Goal: Information Seeking & Learning: Find specific fact

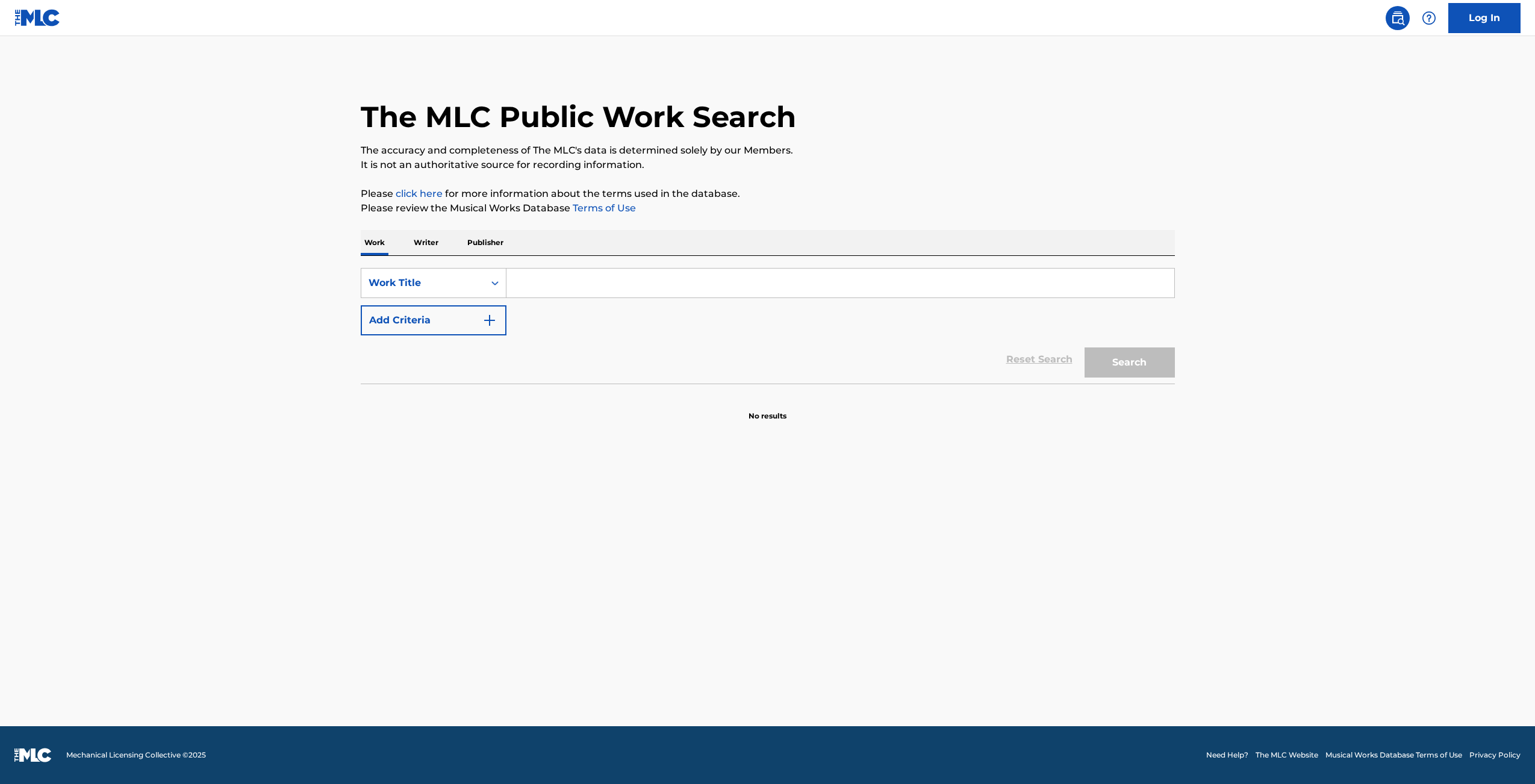
click at [614, 298] on div "SearchWithCriteria8bd7333b-0ace-4fef-aa99-88b85b55e641 Work Title Add Criteria" at bounding box center [767, 302] width 814 height 68
click at [610, 289] on input "Search Form" at bounding box center [840, 283] width 668 height 29
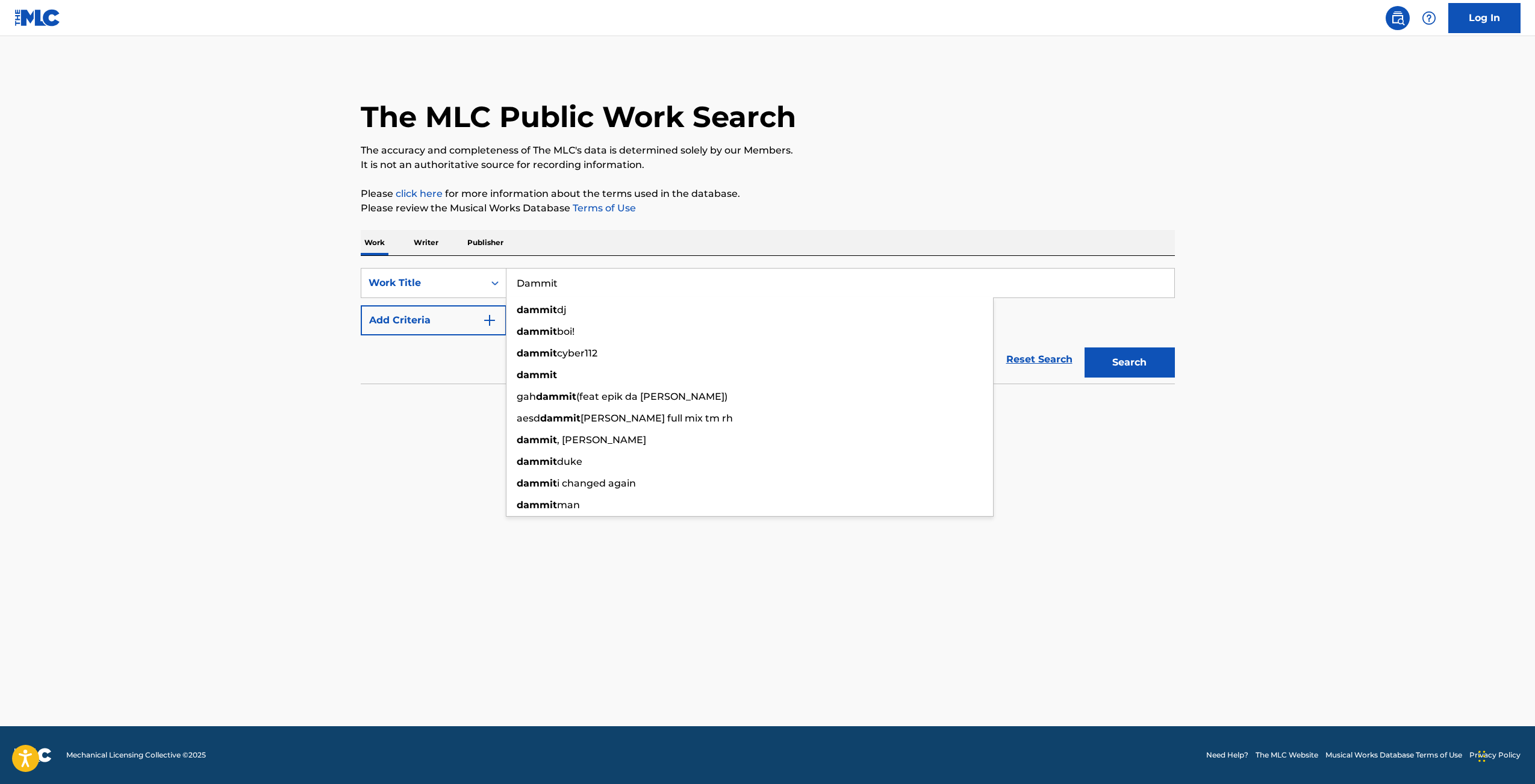
type input "Dammit"
click at [421, 324] on button "Add Criteria" at bounding box center [433, 320] width 146 height 31
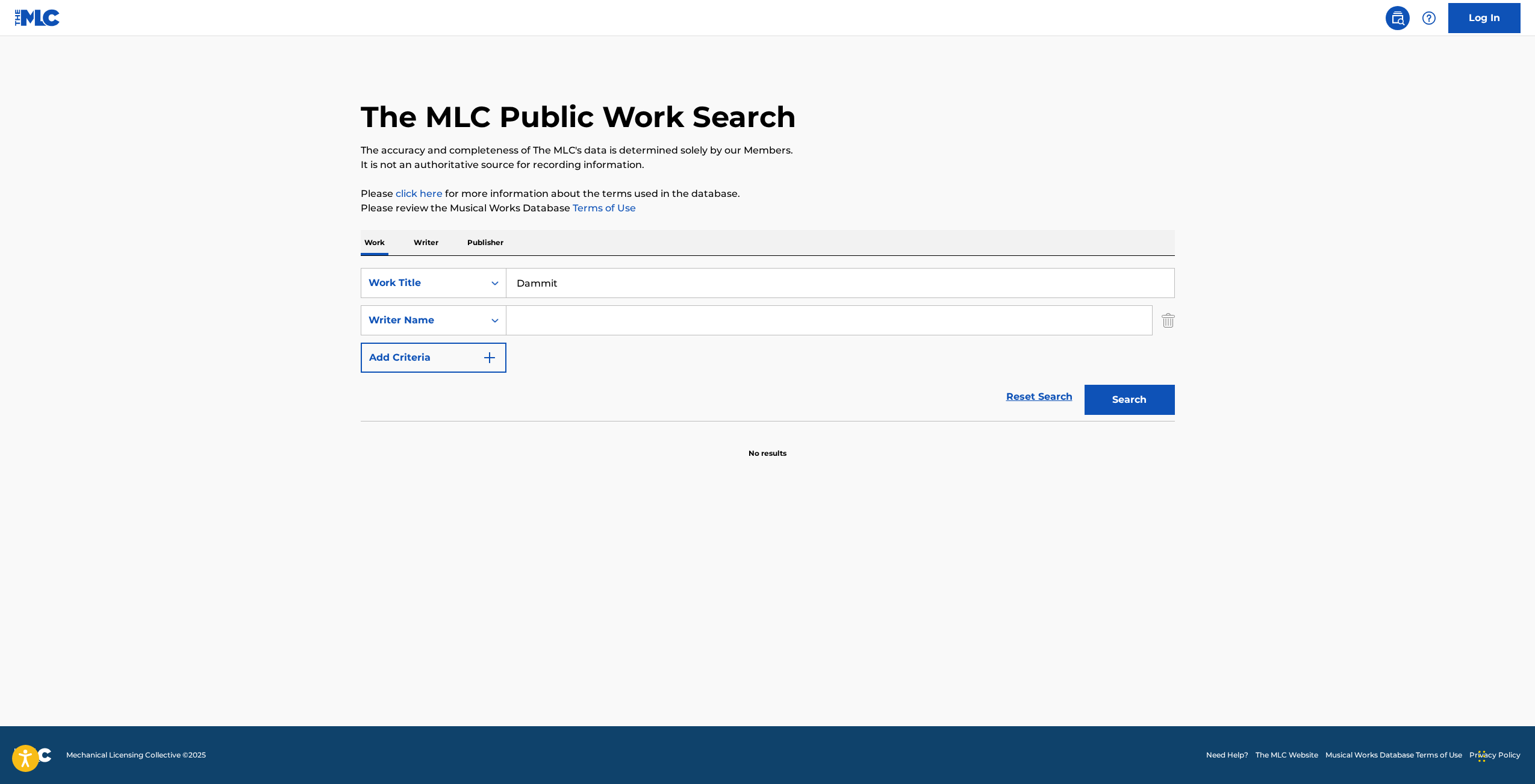
click at [561, 328] on input "Search Form" at bounding box center [829, 320] width 646 height 29
type input "[PERSON_NAME]"
click at [1085, 385] on button "Search" at bounding box center [1130, 400] width 91 height 31
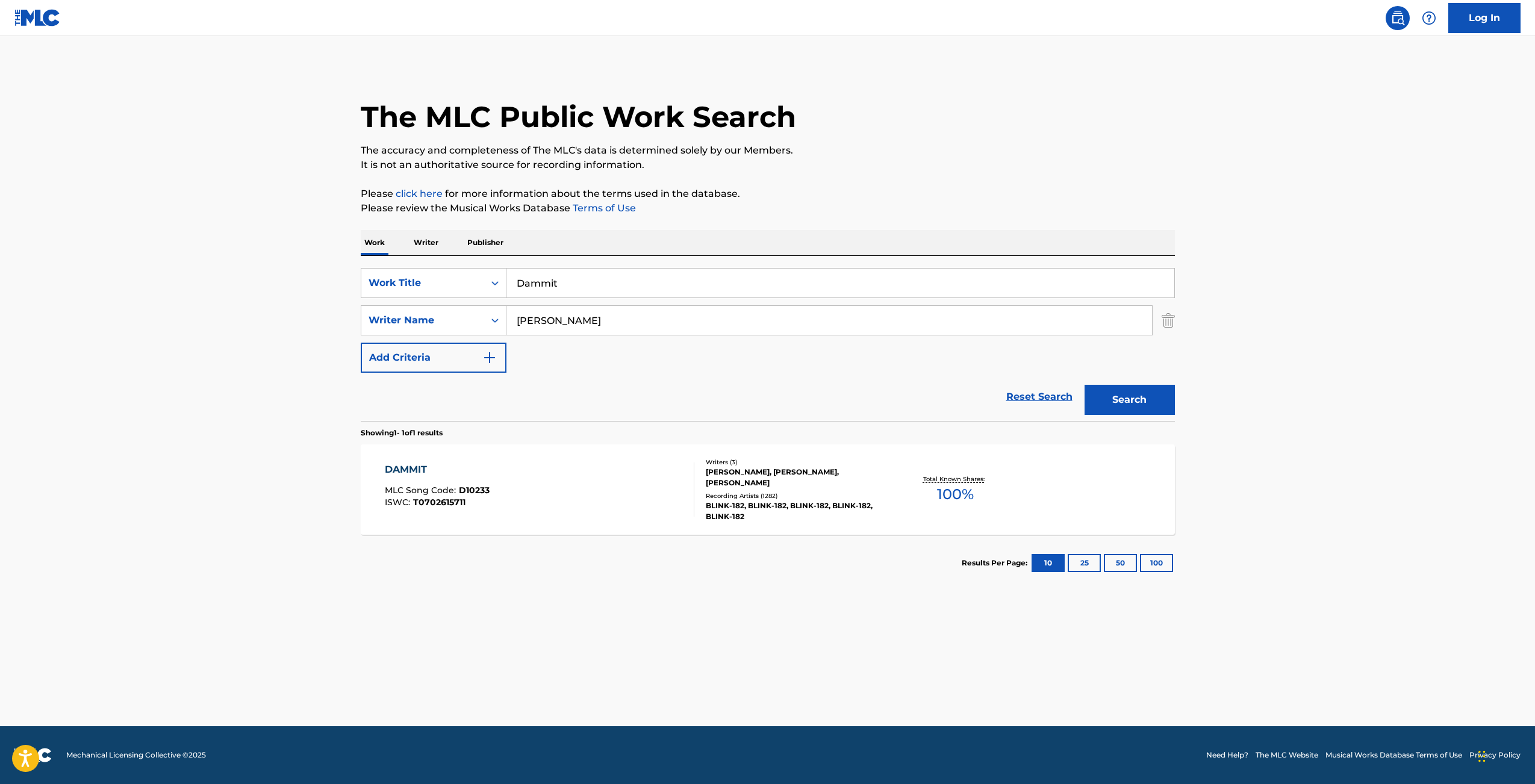
click at [600, 524] on div "DAMMIT MLC Song Code : D10233 ISWC : T0702615711 Writers ( 3 ) [PERSON_NAME], […" at bounding box center [767, 490] width 814 height 91
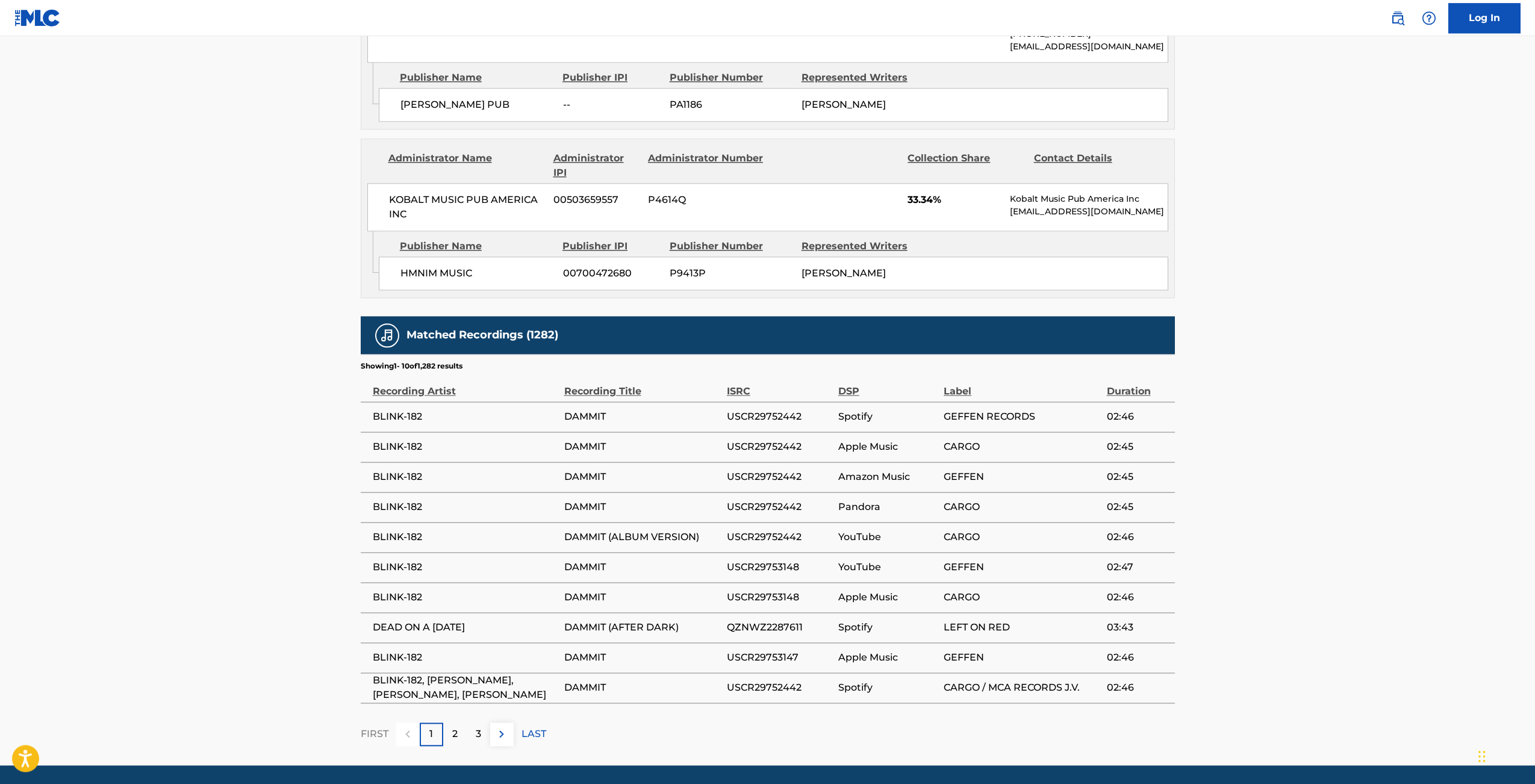
scroll to position [992, 0]
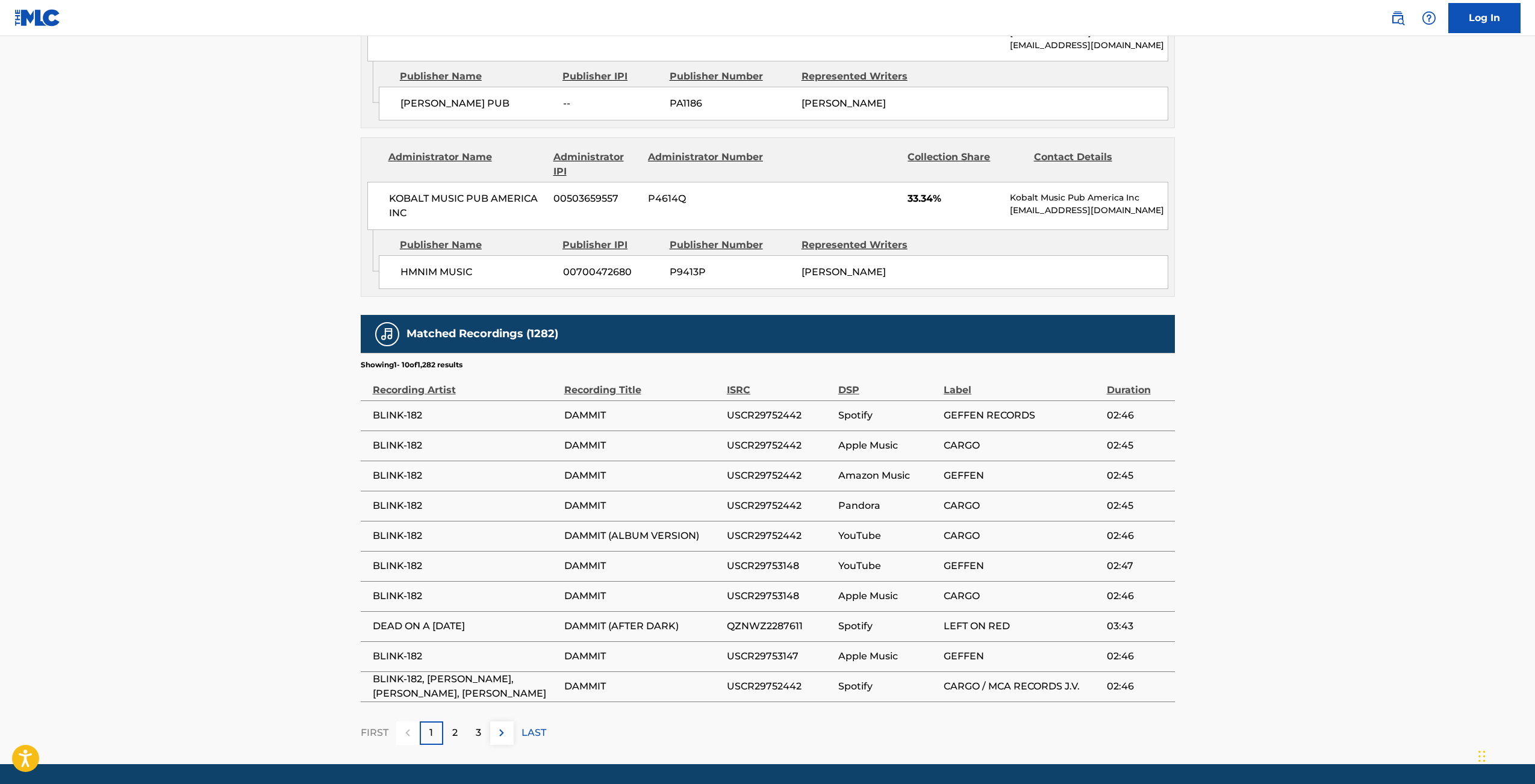
click at [457, 725] on p "2" at bounding box center [454, 733] width 6 height 15
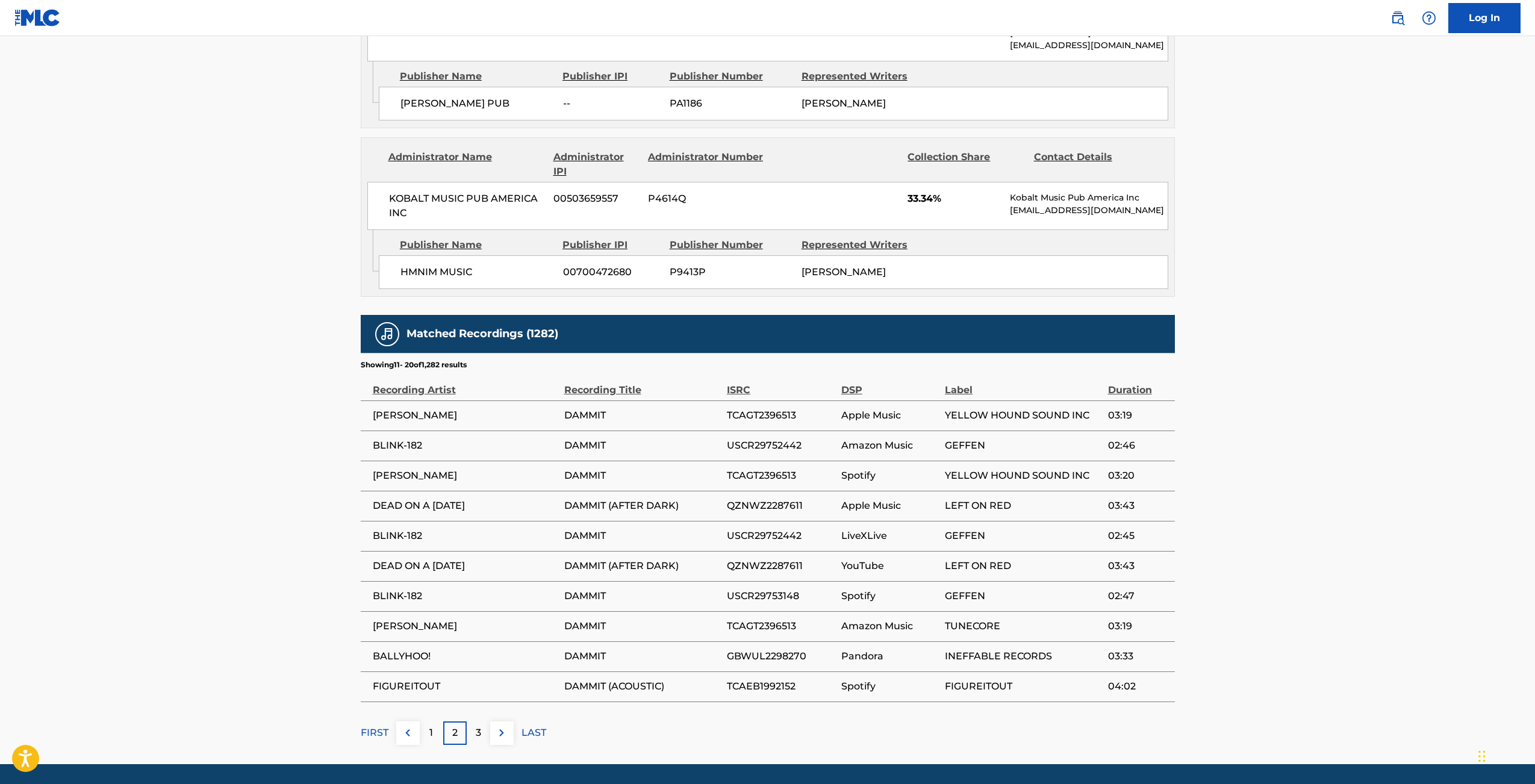
click at [474, 721] on div "3" at bounding box center [478, 733] width 23 height 23
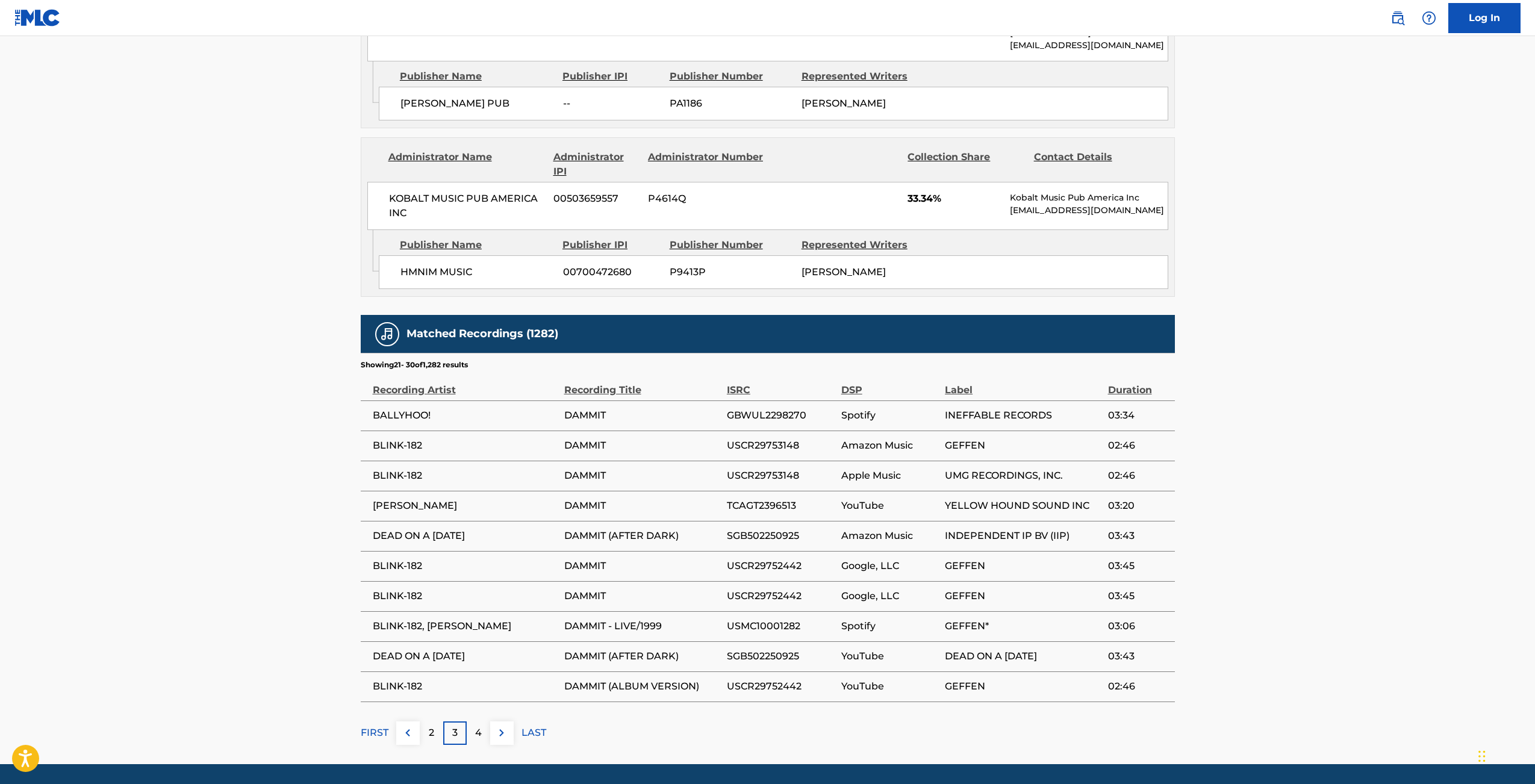
click at [483, 721] on div "4" at bounding box center [478, 733] width 23 height 23
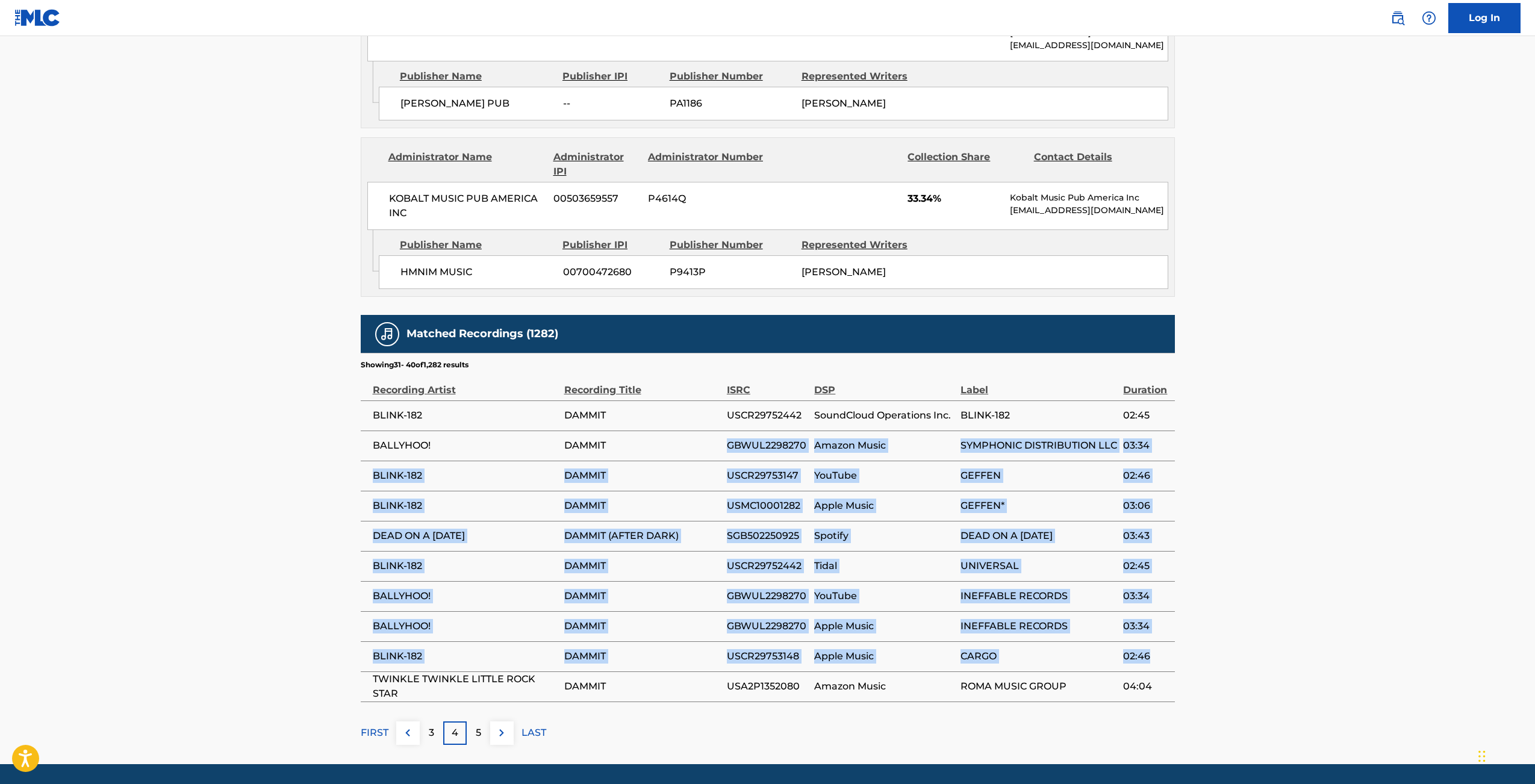
drag, startPoint x: 1212, startPoint y: 633, endPoint x: 698, endPoint y: 421, distance: 556.0
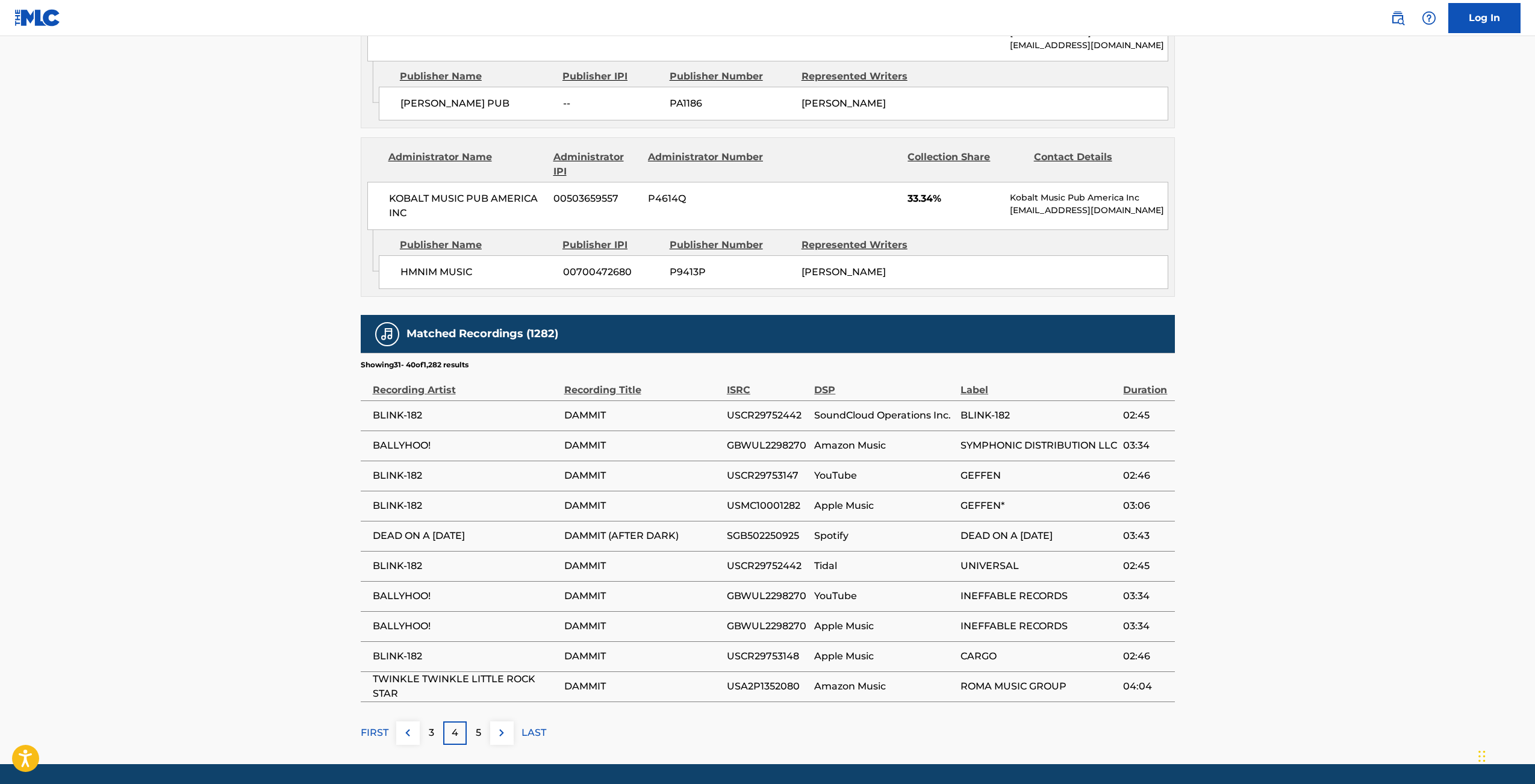
click at [698, 430] on td "DAMMIT" at bounding box center [645, 445] width 162 height 31
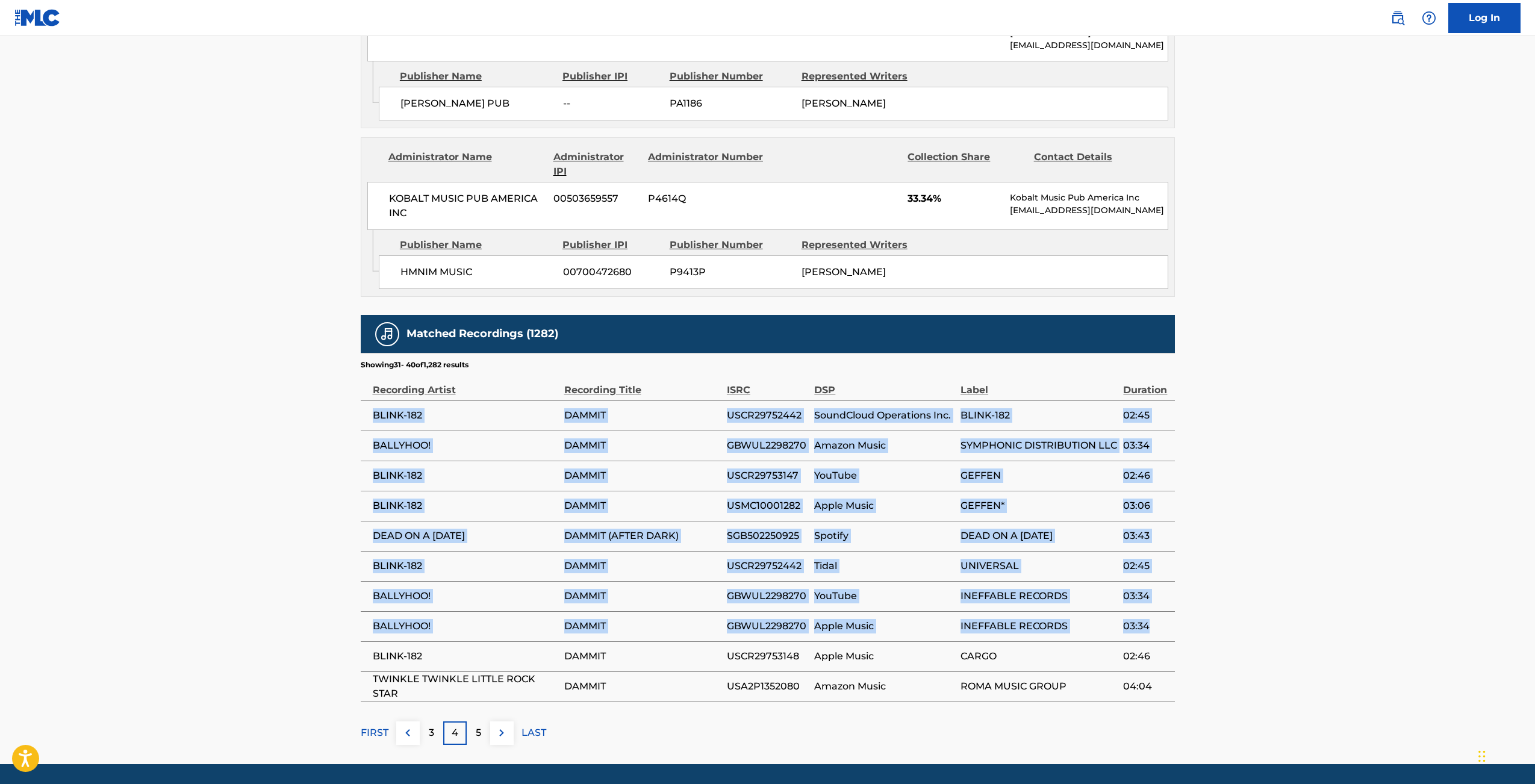
drag, startPoint x: 346, startPoint y: 364, endPoint x: 1168, endPoint y: 575, distance: 848.6
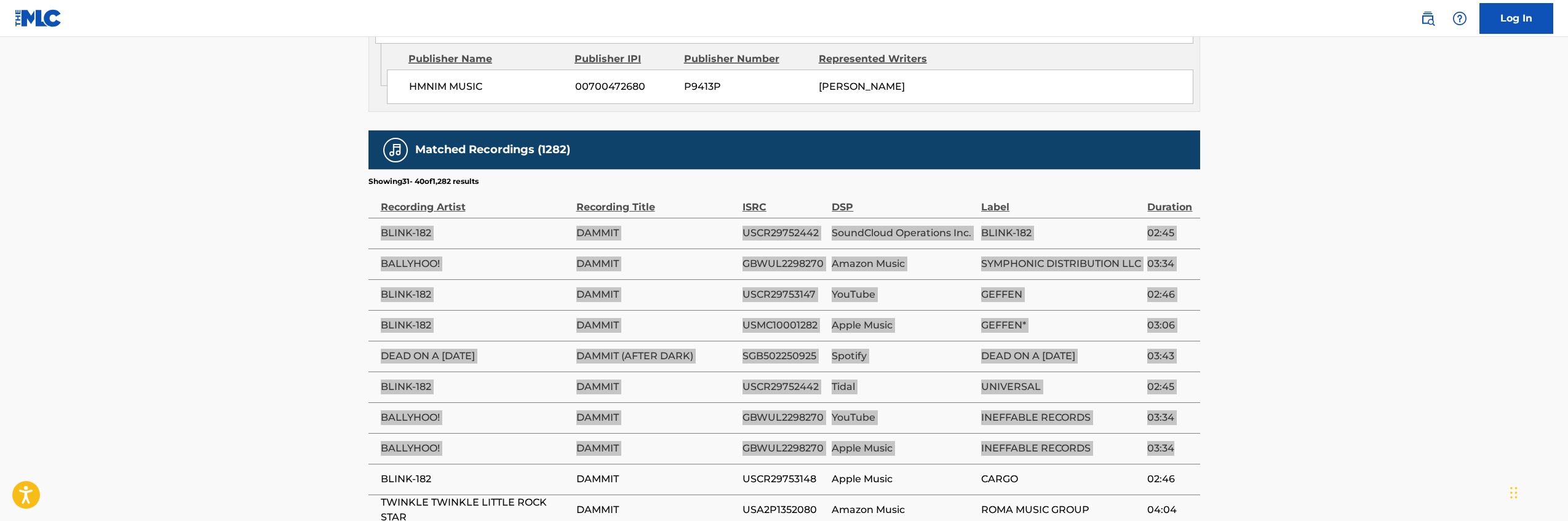
scroll to position [1294, 0]
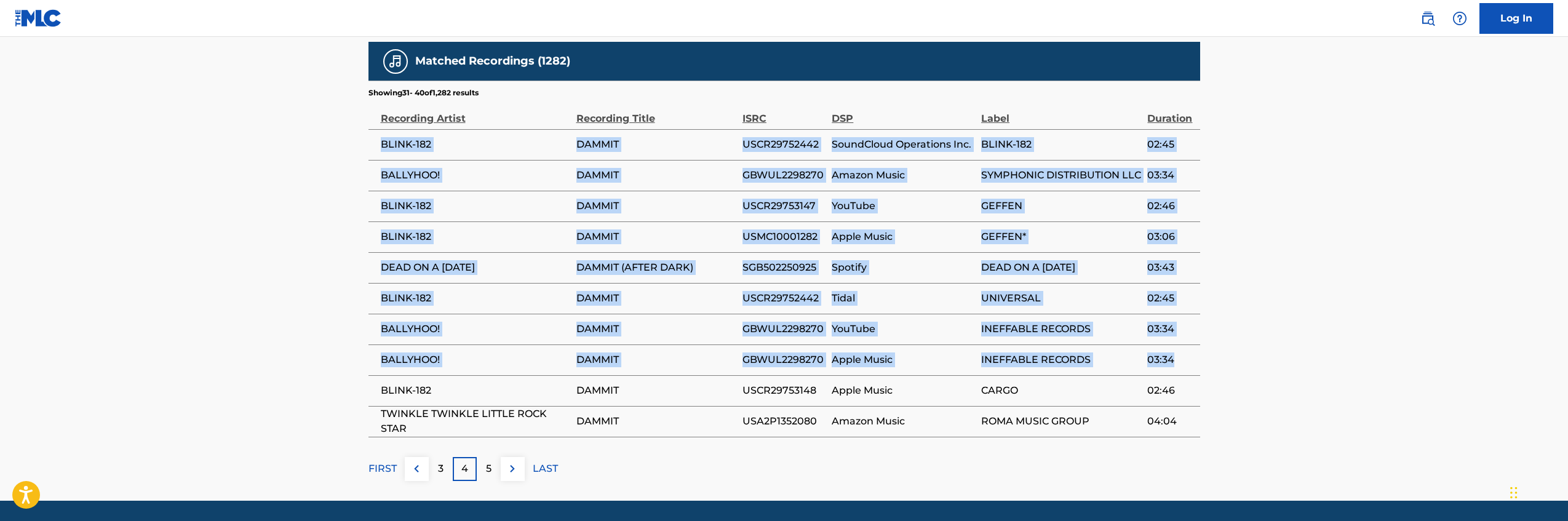
click at [413, 462] on img at bounding box center [417, 470] width 15 height 15
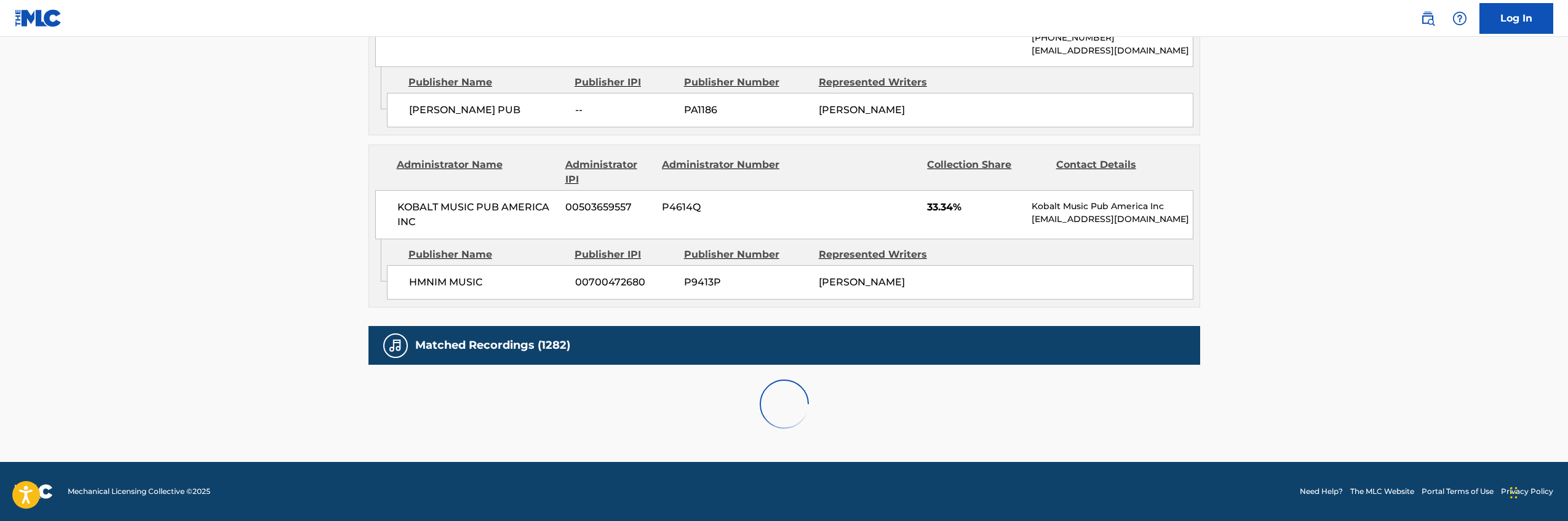
scroll to position [971, 0]
